Goal: Information Seeking & Learning: Learn about a topic

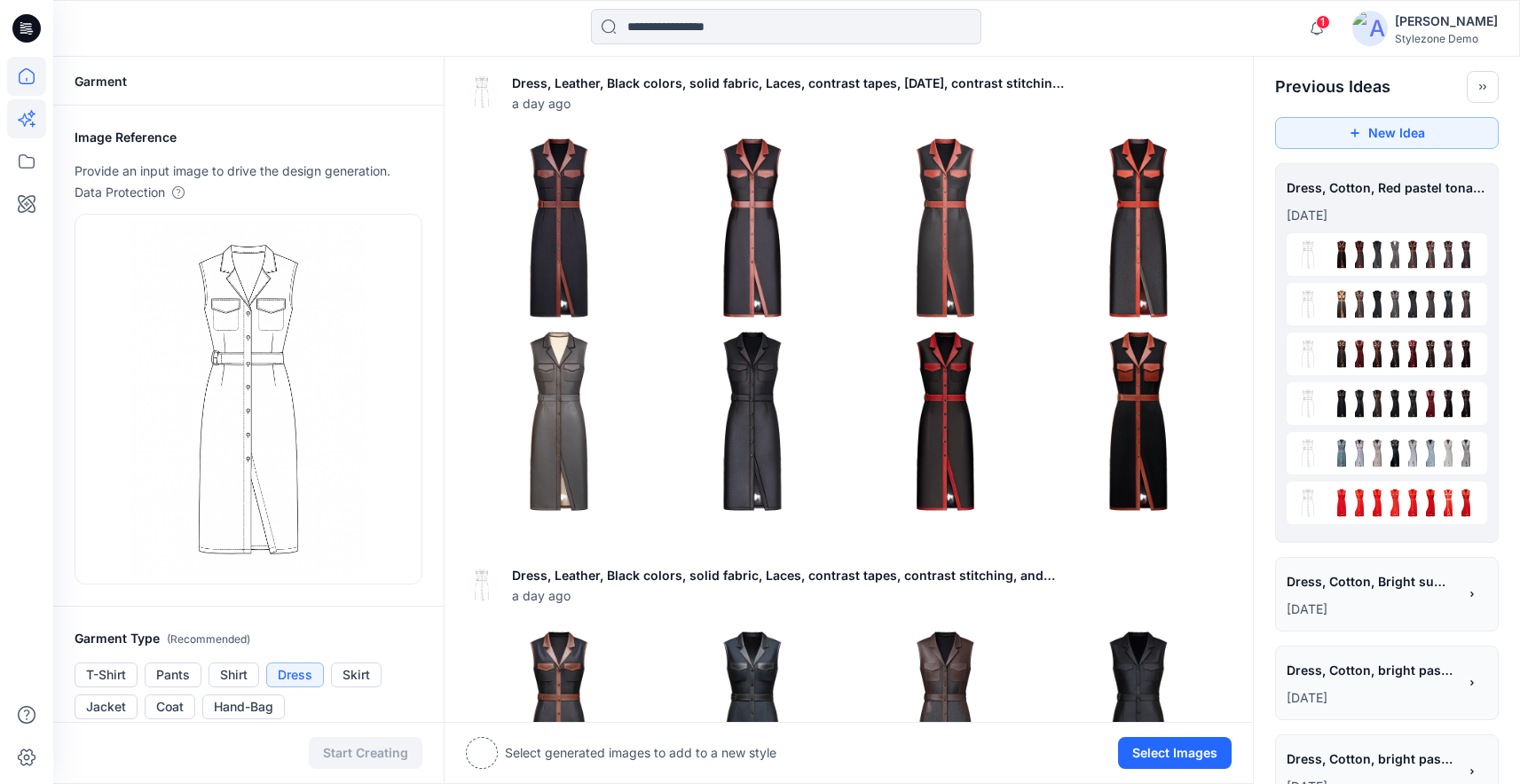
scroll to position [967, 0]
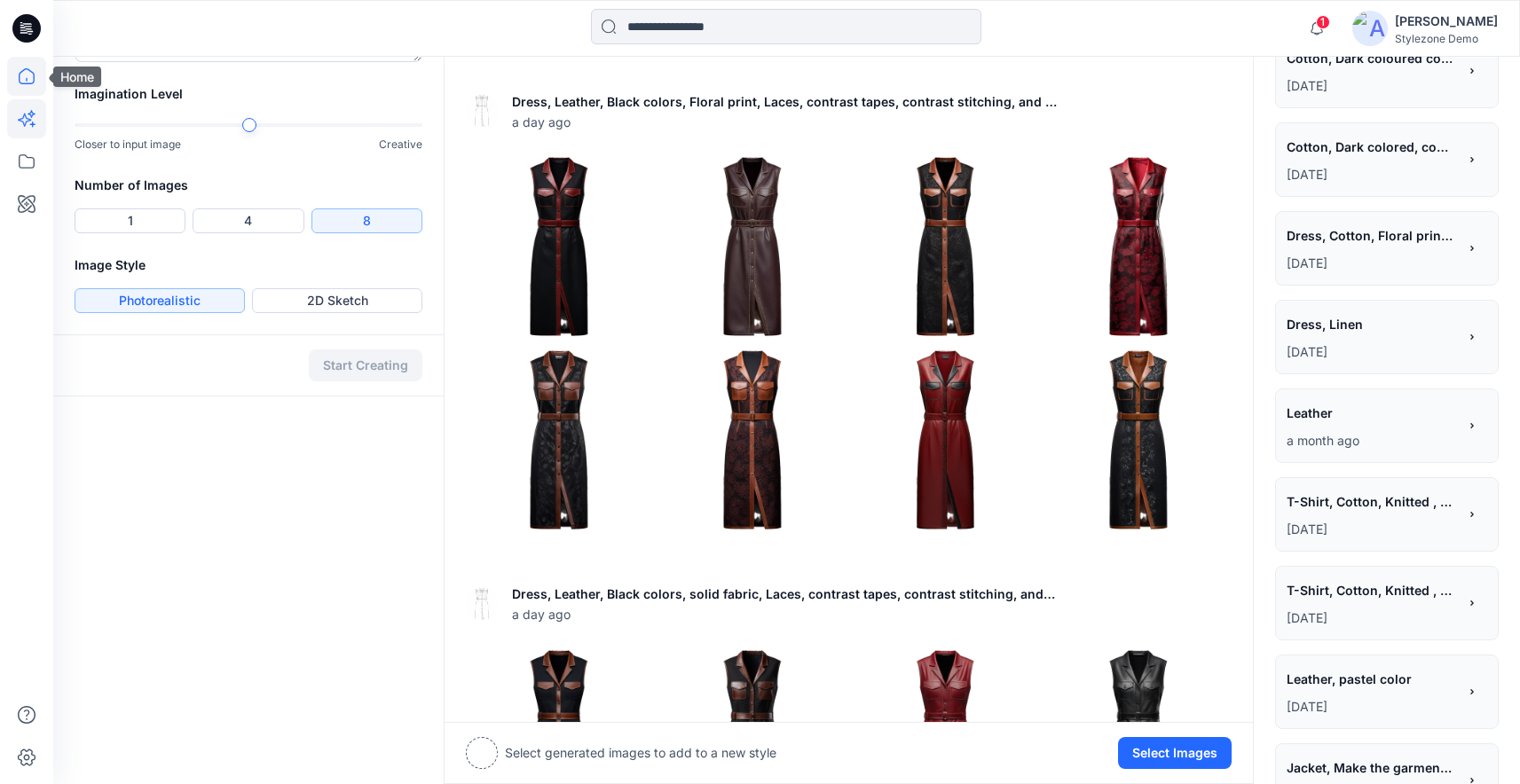
click at [34, 77] on icon at bounding box center [26, 76] width 16 height 16
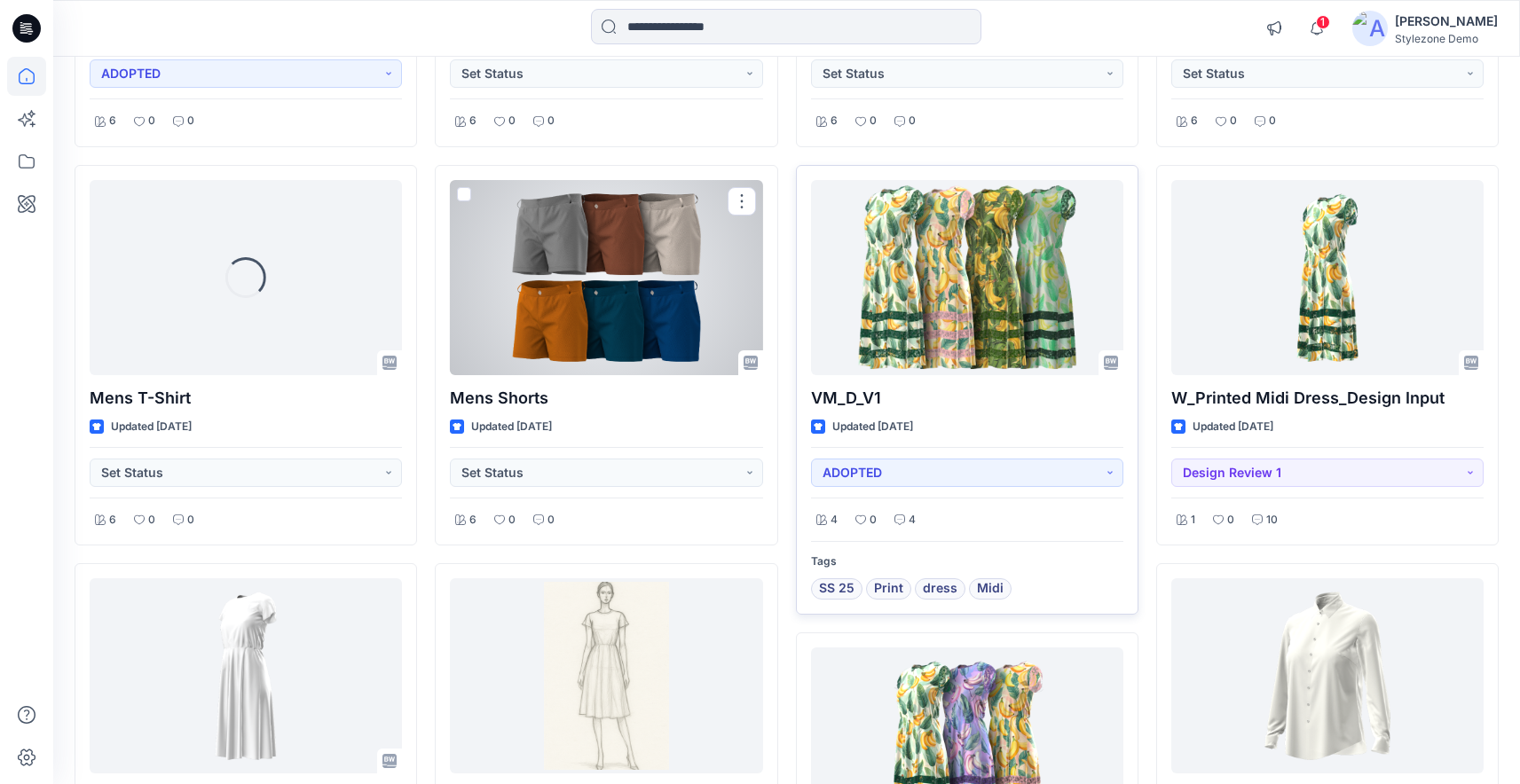
scroll to position [1680, 0]
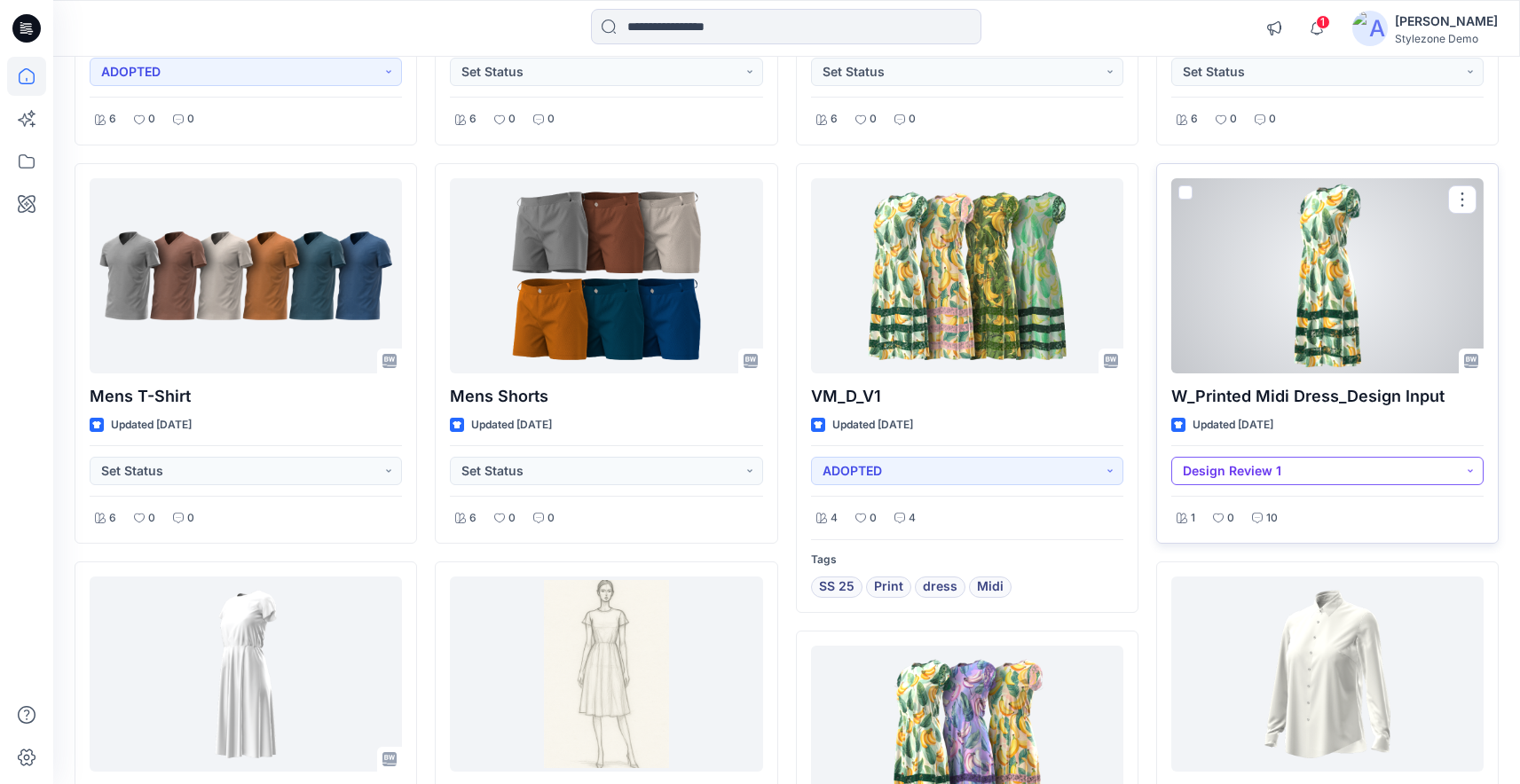
click at [1285, 475] on button "Design Review 1" at bounding box center [1327, 470] width 312 height 28
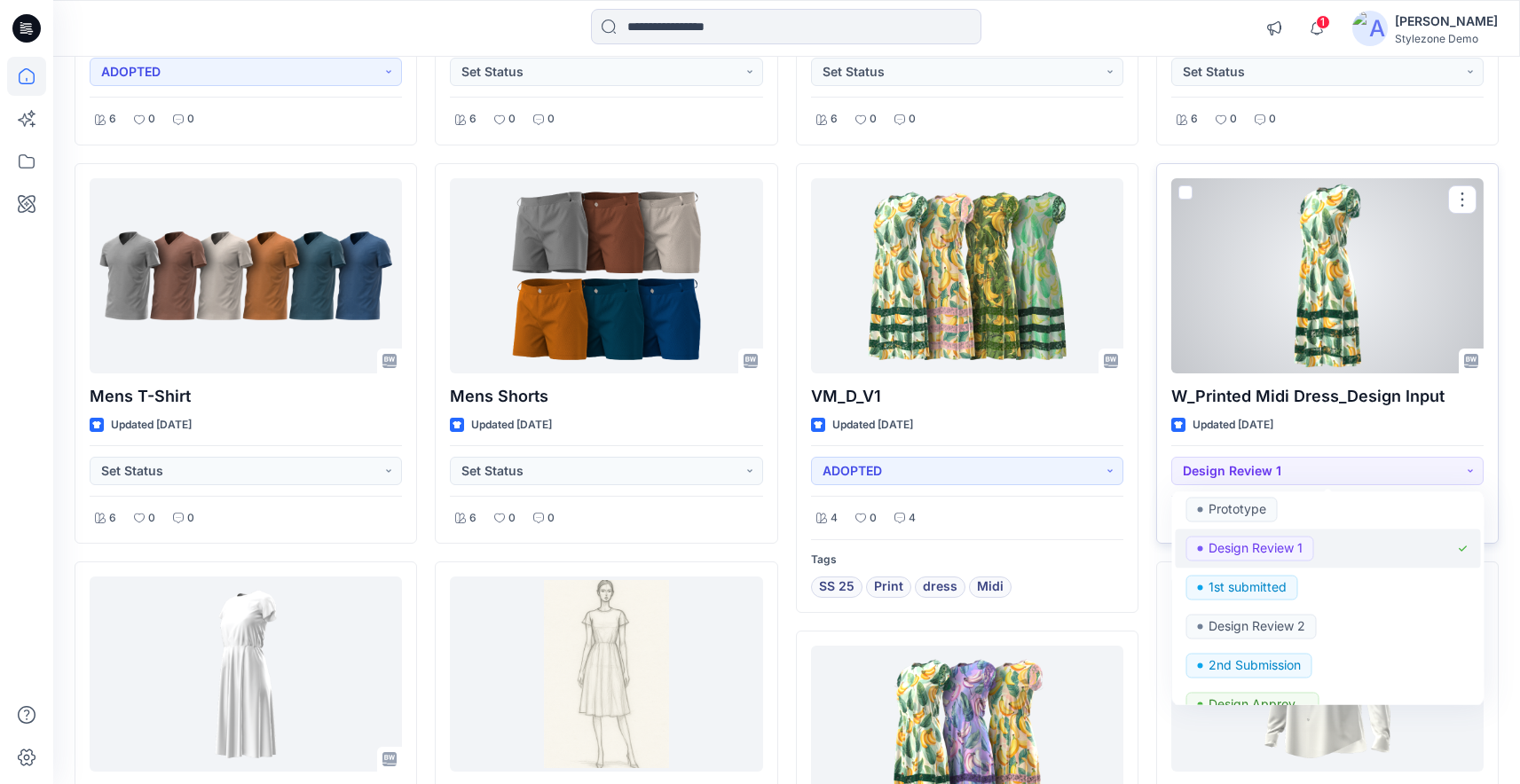
scroll to position [141, 0]
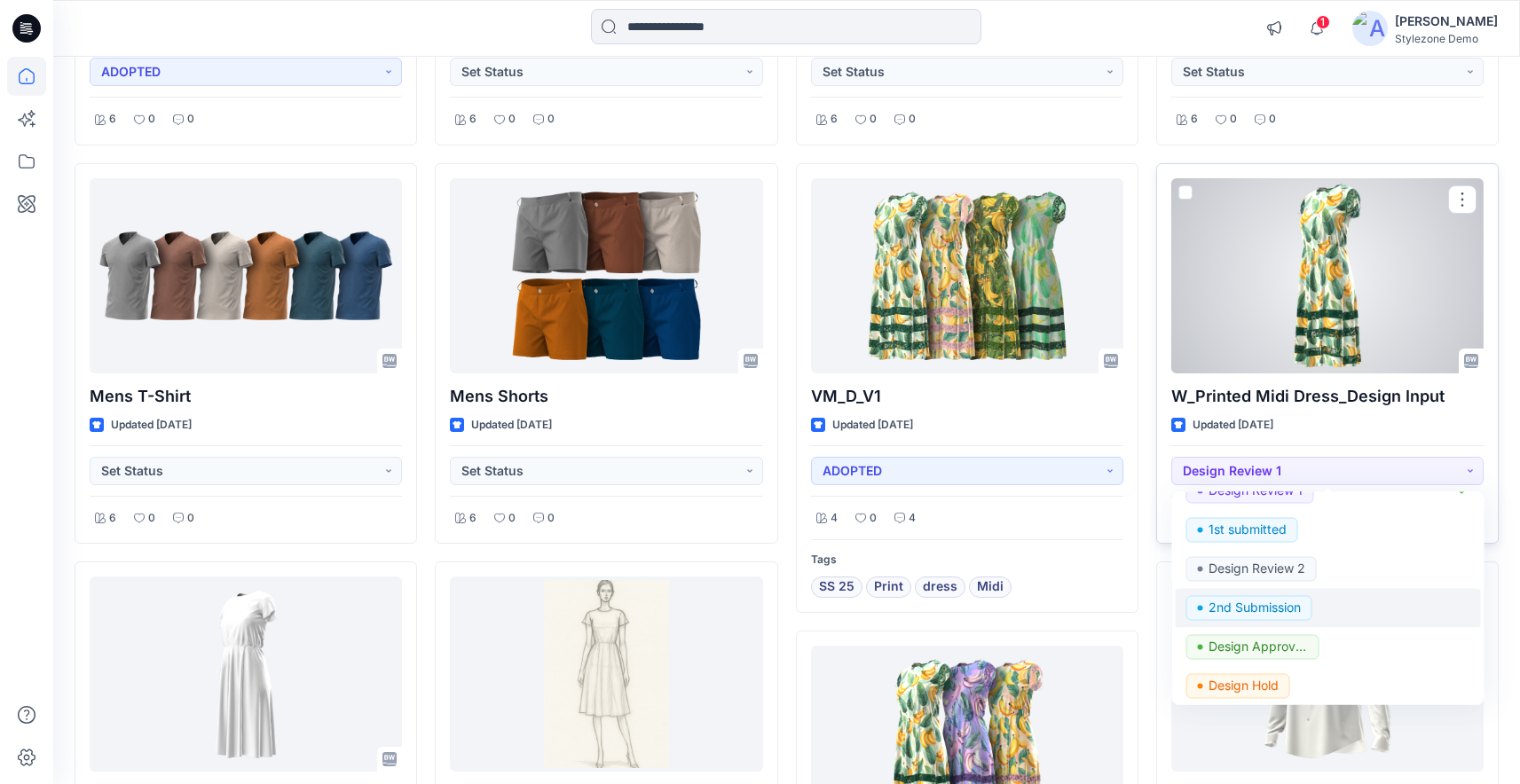
click at [1263, 606] on p "2nd Submission" at bounding box center [1254, 608] width 92 height 23
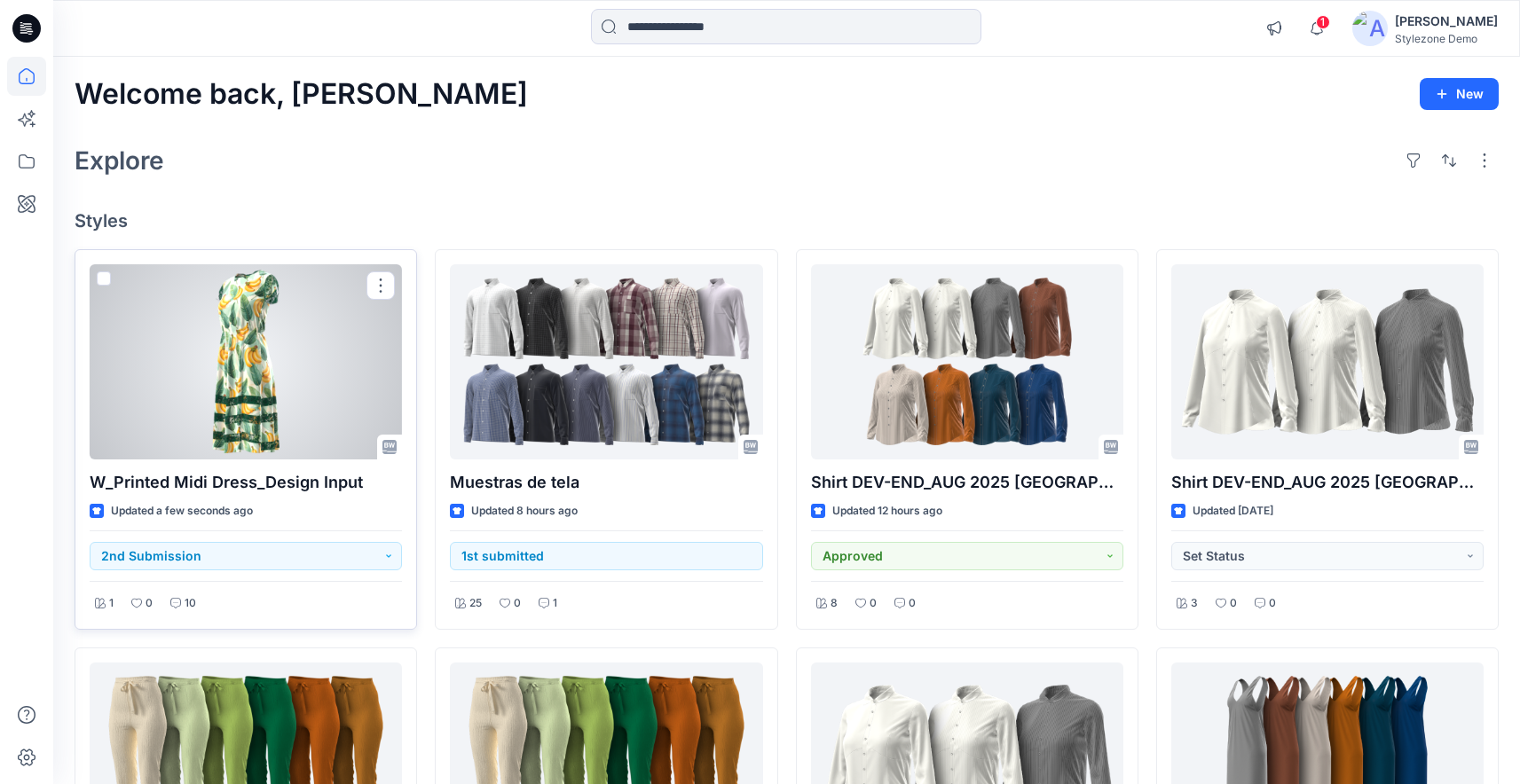
click at [202, 312] on div at bounding box center [245, 361] width 312 height 195
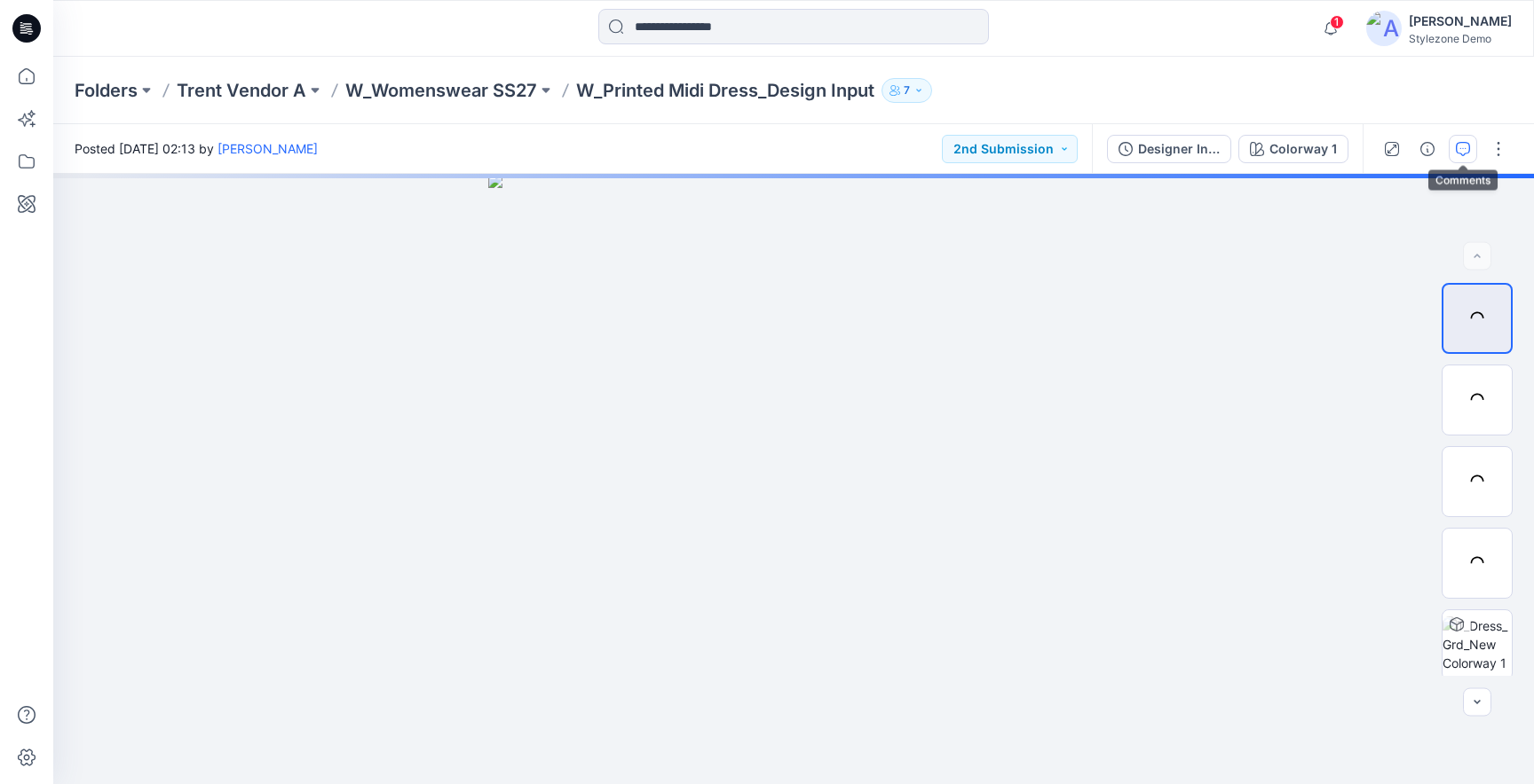
click at [1464, 153] on icon "button" at bounding box center [1463, 149] width 15 height 15
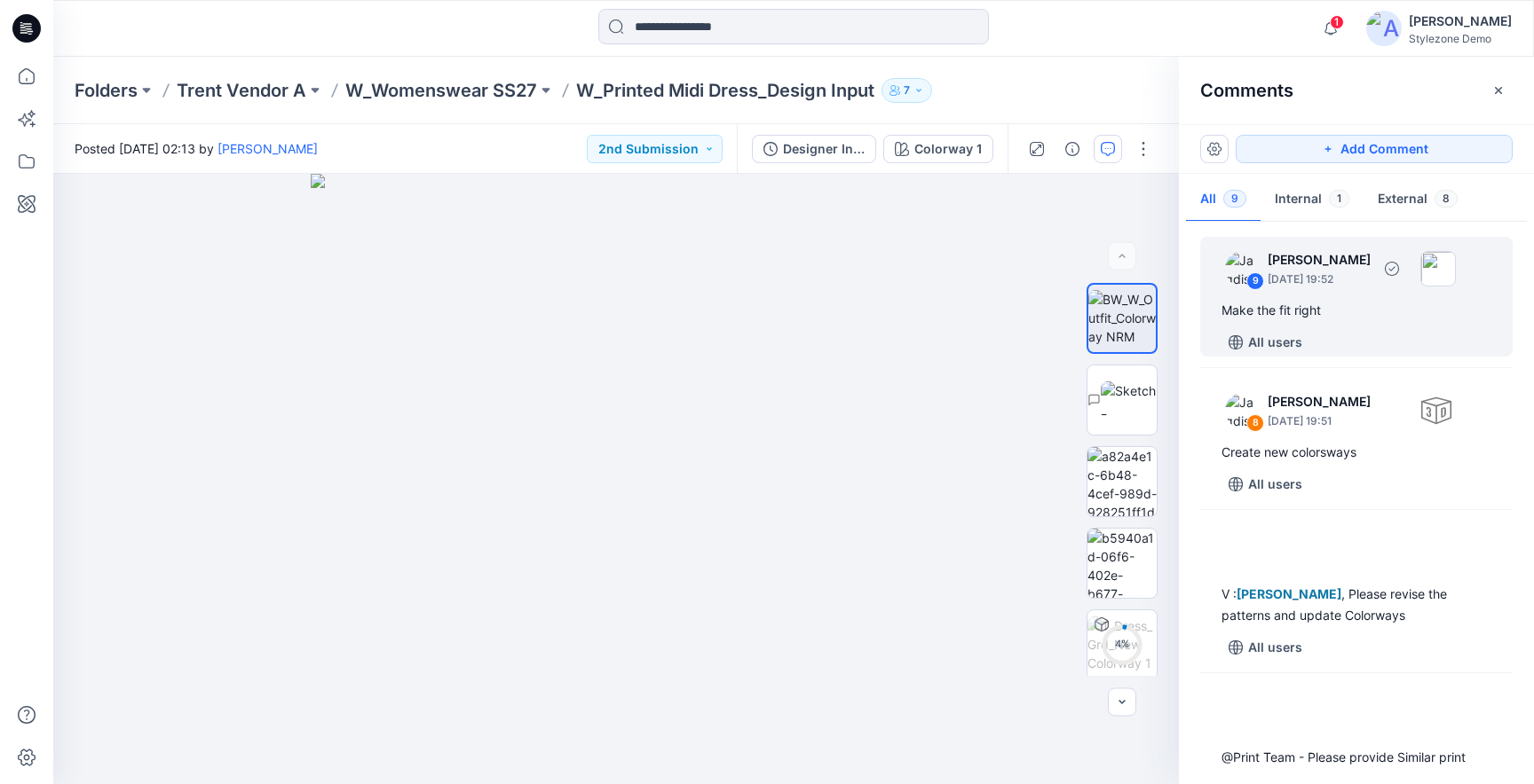
click at [1347, 281] on p "[DATE] 19:52" at bounding box center [1319, 280] width 103 height 17
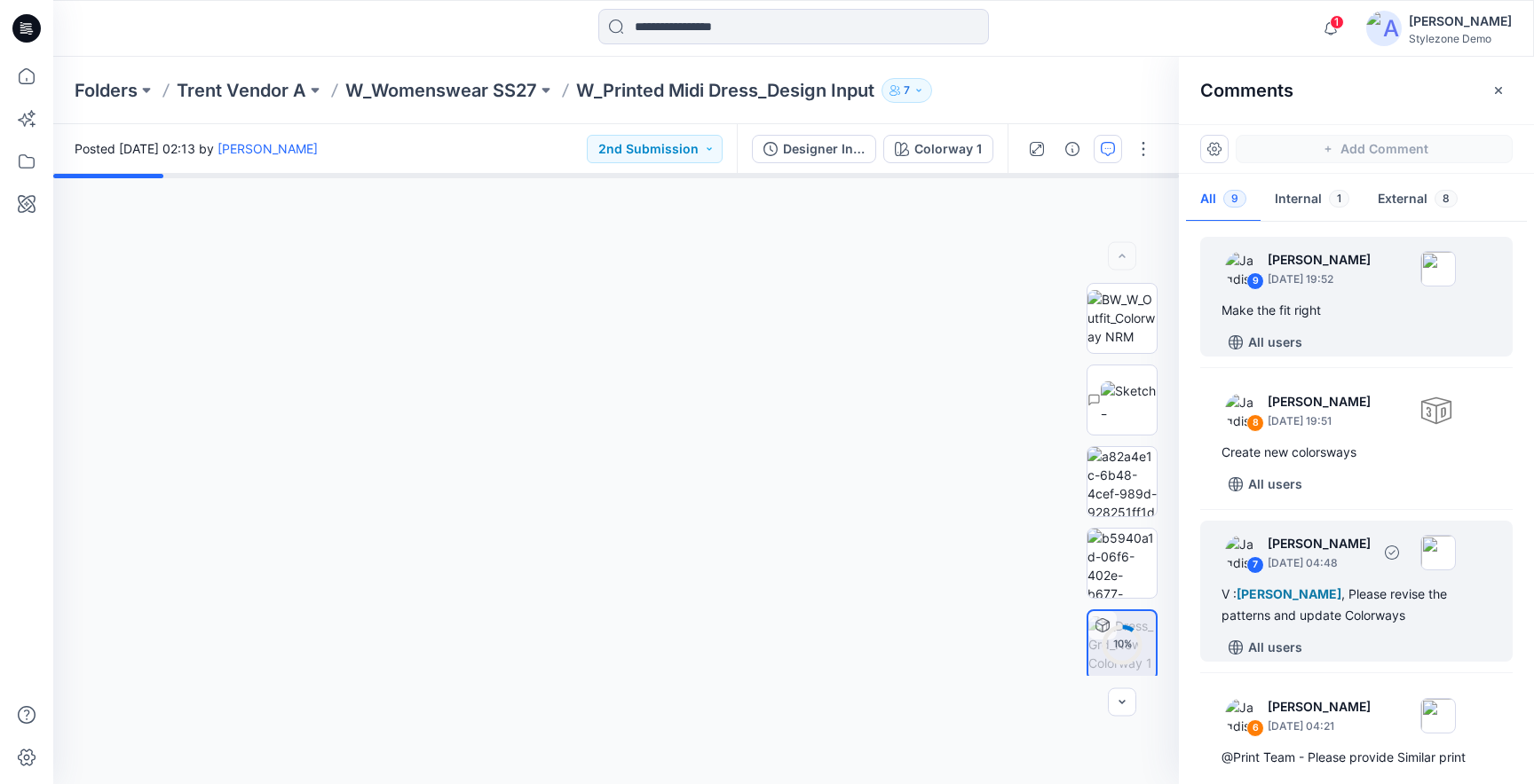
click at [1353, 430] on p "[DATE] 04:48" at bounding box center [1319, 422] width 103 height 17
